Goal: Task Accomplishment & Management: Use online tool/utility

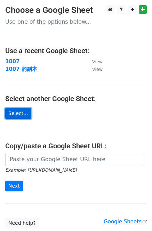
click at [20, 113] on link "Select..." at bounding box center [18, 113] width 26 height 11
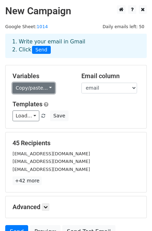
click at [46, 90] on link "Copy/paste..." at bounding box center [33, 88] width 42 height 11
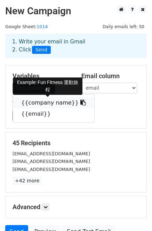
click at [46, 102] on link "{{company name}}" at bounding box center [53, 102] width 81 height 11
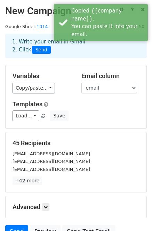
click at [108, 107] on h5 "Templates" at bounding box center [75, 104] width 127 height 8
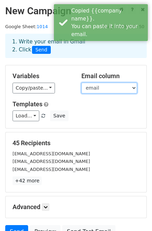
click at [113, 90] on select "company name email" at bounding box center [109, 88] width 56 height 11
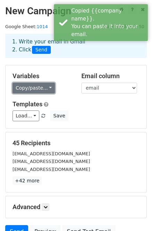
click at [27, 89] on link "Copy/paste..." at bounding box center [33, 88] width 42 height 11
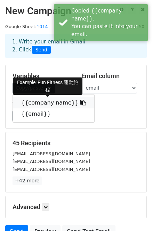
click at [40, 105] on link "{{company name}}" at bounding box center [53, 102] width 81 height 11
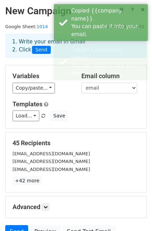
click at [90, 108] on h5 "Templates" at bounding box center [75, 104] width 127 height 8
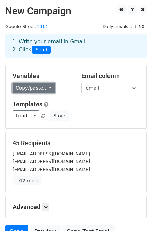
click at [48, 89] on link "Copy/paste..." at bounding box center [33, 88] width 42 height 11
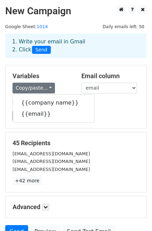
click at [115, 111] on div "Load... No templates saved Save" at bounding box center [75, 115] width 137 height 11
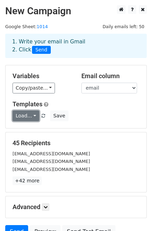
click at [25, 118] on link "Load..." at bounding box center [25, 115] width 27 height 11
click at [88, 118] on div "Load... No templates saved Save" at bounding box center [75, 115] width 137 height 11
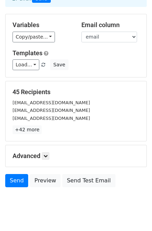
scroll to position [66, 0]
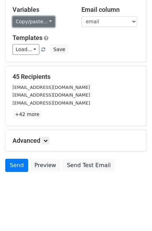
click at [48, 23] on link "Copy/paste..." at bounding box center [33, 21] width 42 height 11
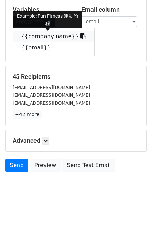
click at [80, 37] on icon at bounding box center [83, 36] width 6 height 6
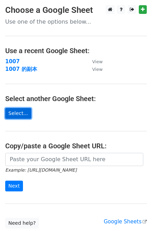
click at [21, 112] on link "Select..." at bounding box center [18, 113] width 26 height 11
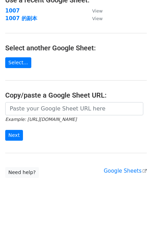
scroll to position [53, 0]
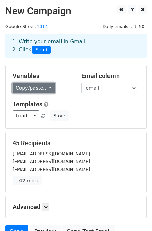
click at [41, 90] on link "Copy/paste..." at bounding box center [33, 88] width 42 height 11
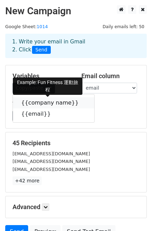
click at [41, 103] on link "{{company name}}" at bounding box center [53, 102] width 81 height 11
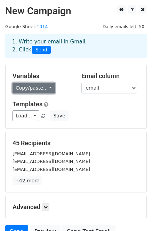
click at [45, 89] on link "Copy/paste..." at bounding box center [33, 88] width 42 height 11
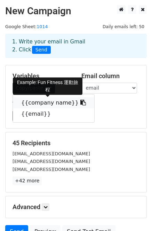
click at [80, 103] on icon at bounding box center [83, 103] width 6 height 6
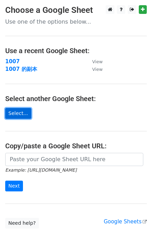
click at [16, 109] on link "Select..." at bounding box center [18, 113] width 26 height 11
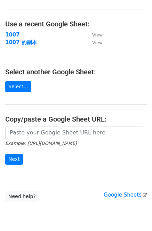
scroll to position [53, 0]
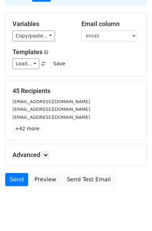
scroll to position [66, 0]
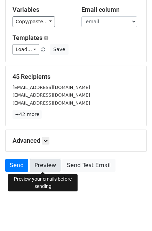
click at [46, 167] on link "Preview" at bounding box center [45, 165] width 31 height 13
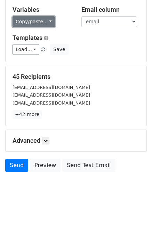
click at [40, 21] on link "Copy/paste..." at bounding box center [33, 21] width 42 height 11
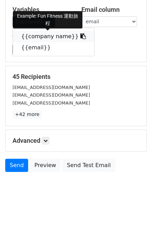
click at [49, 36] on link "{{company name}}" at bounding box center [53, 36] width 81 height 11
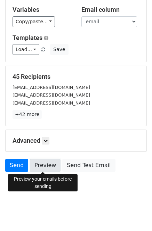
click at [45, 168] on link "Preview" at bounding box center [45, 165] width 31 height 13
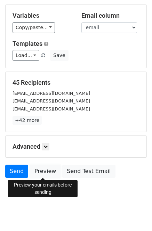
scroll to position [51, 0]
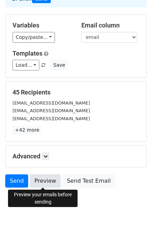
click at [50, 181] on link "Preview" at bounding box center [45, 180] width 31 height 13
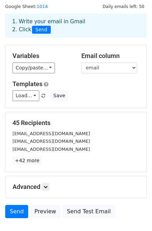
scroll to position [0, 0]
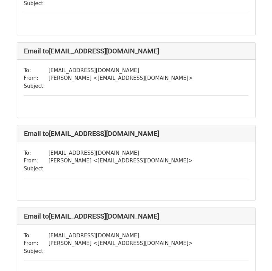
scroll to position [300, 0]
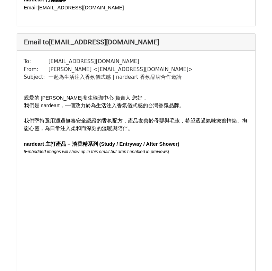
scroll to position [556, 0]
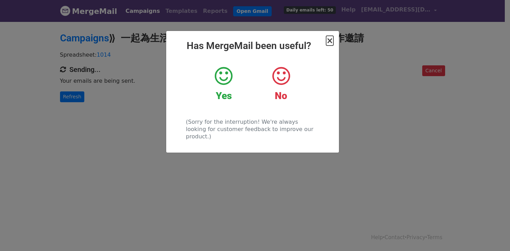
click at [329, 40] on span "×" at bounding box center [329, 41] width 7 height 10
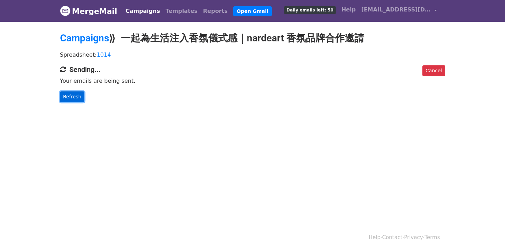
click at [67, 93] on link "Refresh" at bounding box center [72, 96] width 25 height 11
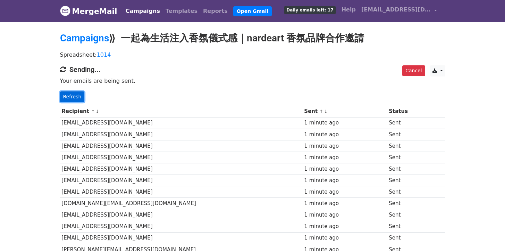
click at [68, 95] on link "Refresh" at bounding box center [72, 96] width 25 height 11
